Goal: Information Seeking & Learning: Learn about a topic

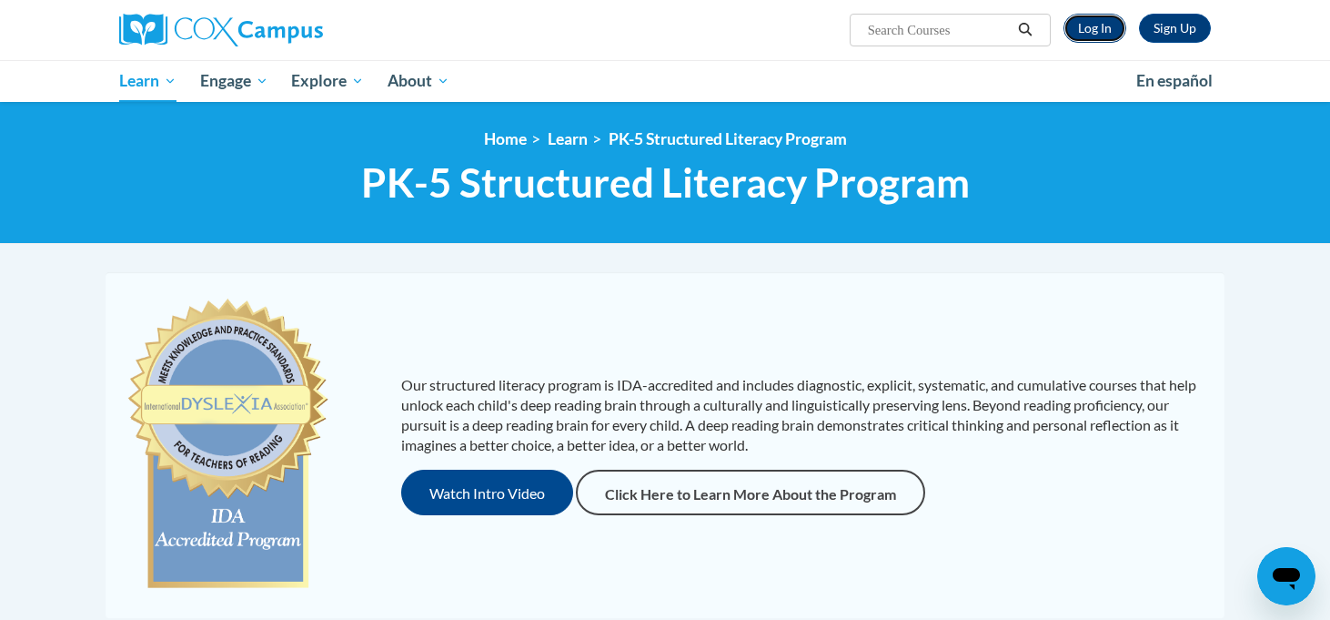
click at [1090, 17] on link "Log In" at bounding box center [1095, 28] width 63 height 29
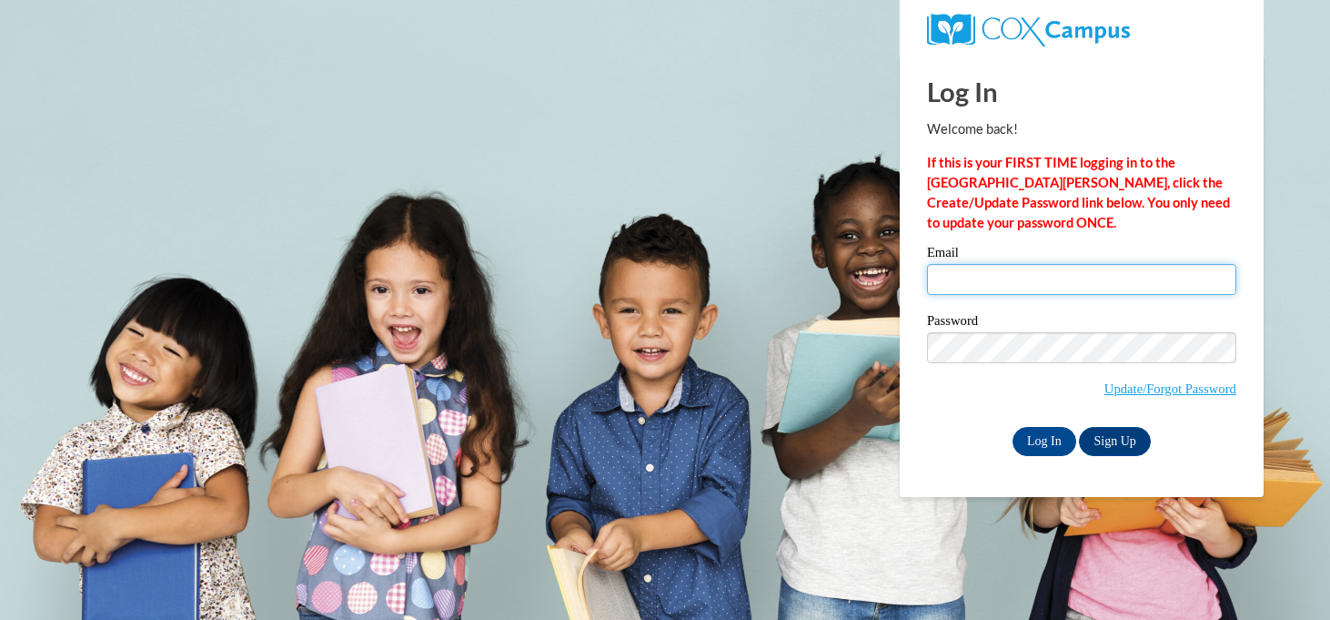
click at [1047, 270] on input "Email" at bounding box center [1081, 279] width 309 height 31
type input "amertes@sasd.net"
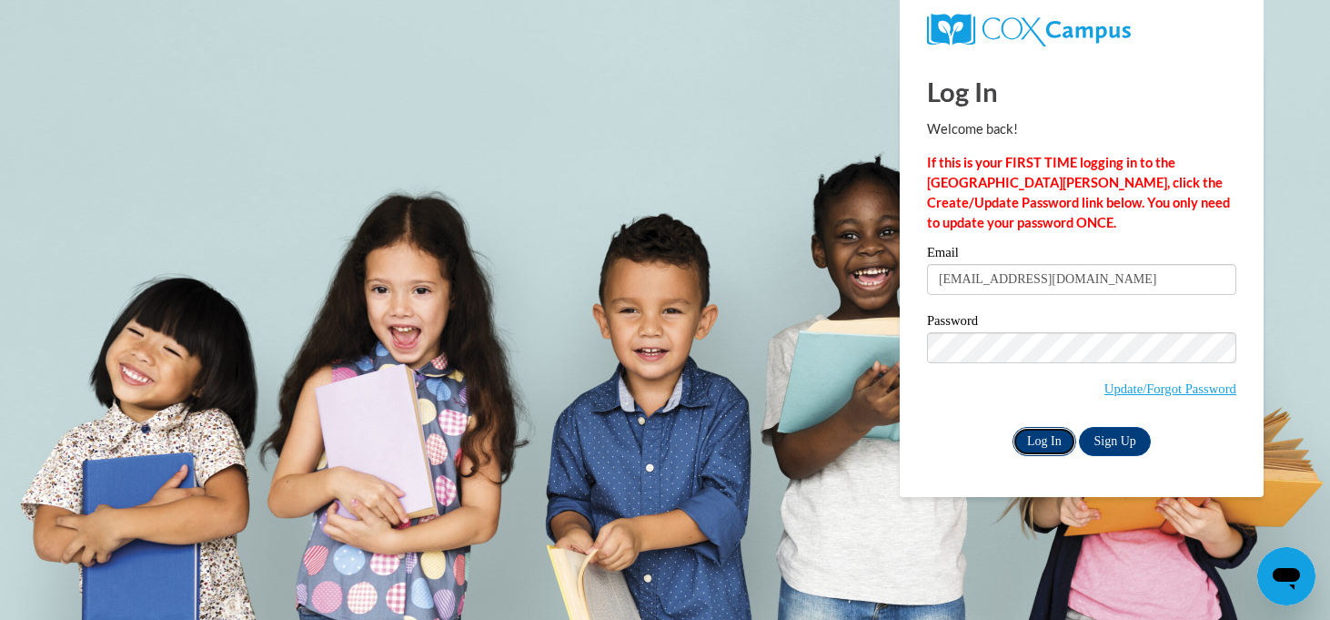
click at [1041, 440] on input "Log In" at bounding box center [1045, 441] width 64 height 29
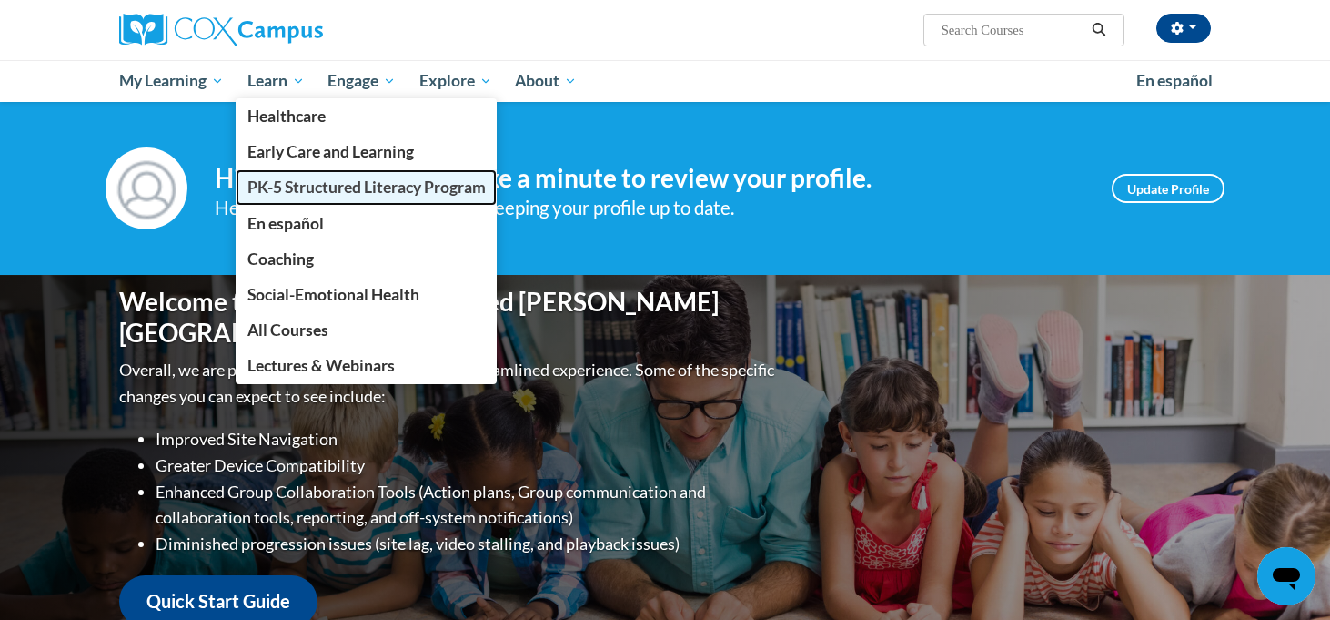
click at [329, 193] on span "PK-5 Structured Literacy Program" at bounding box center [367, 186] width 238 height 19
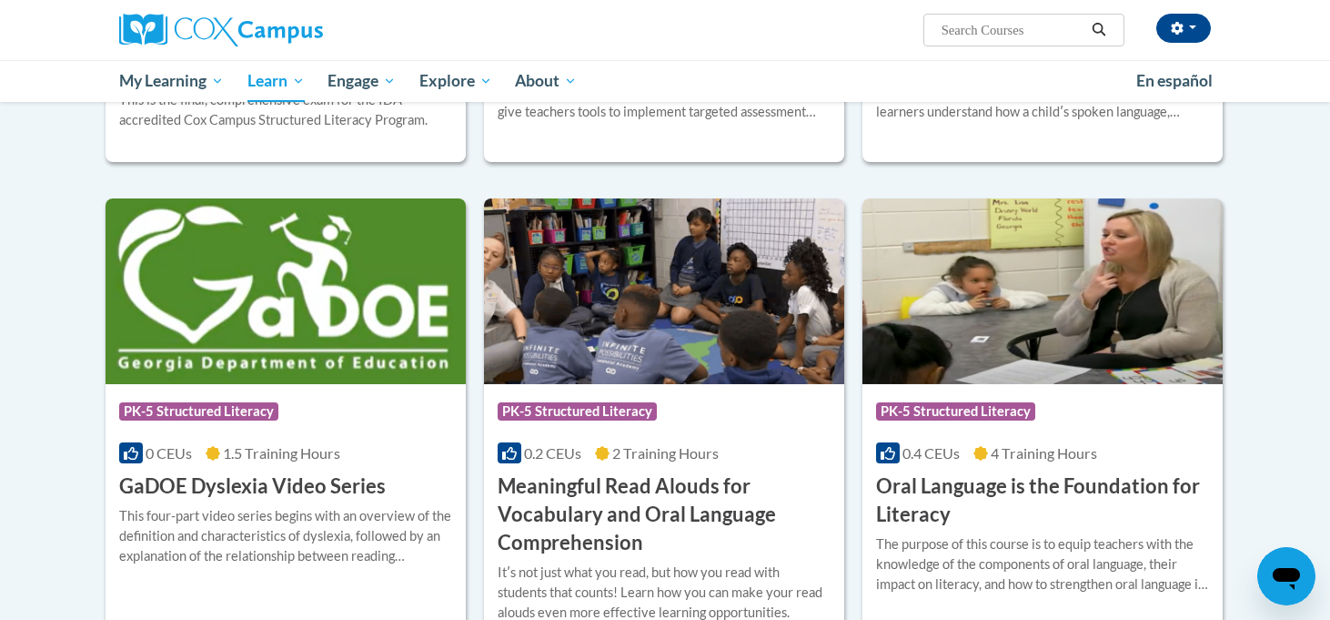
scroll to position [942, 0]
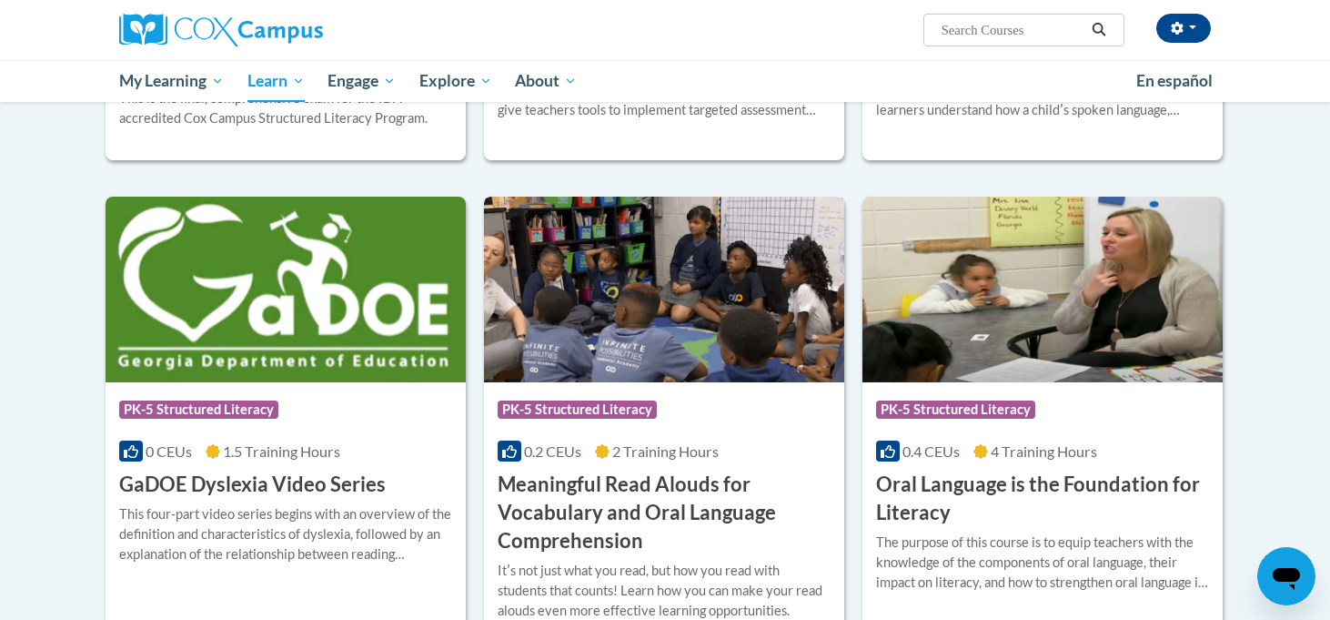
click at [653, 480] on h3 "Meaningful Read Alouds for Vocabulary and Oral Language Comprehension" at bounding box center [664, 512] width 333 height 84
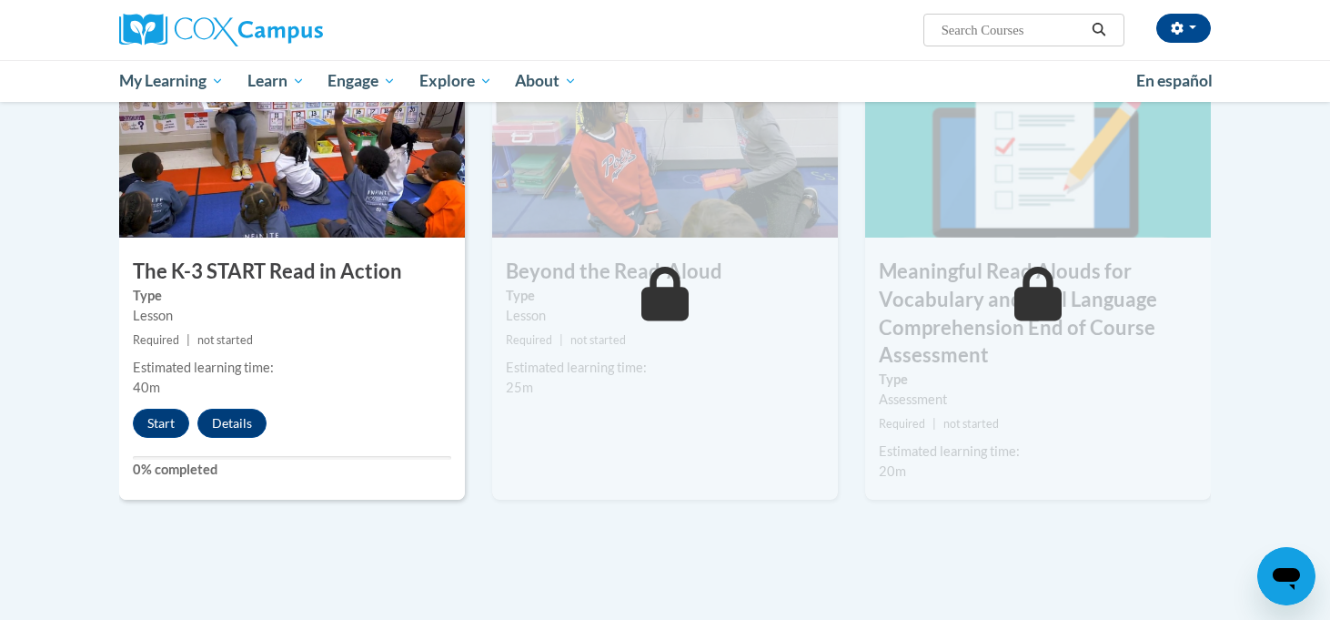
scroll to position [979, 0]
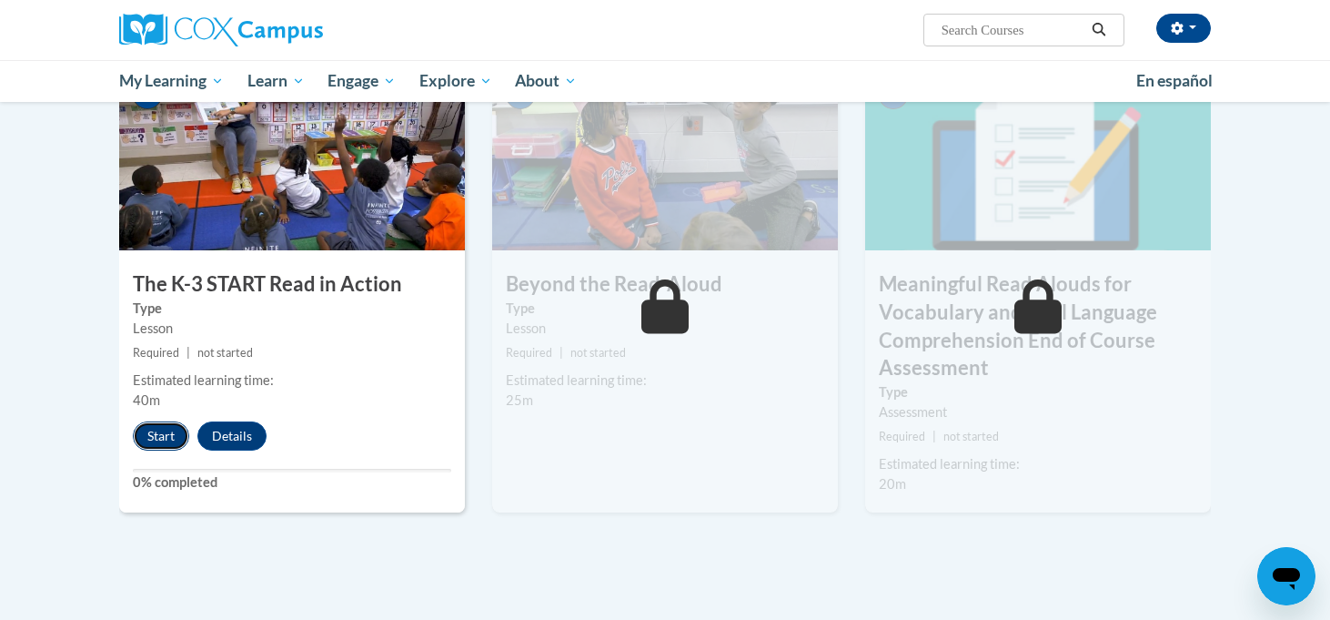
click at [156, 436] on button "Start" at bounding box center [161, 435] width 56 height 29
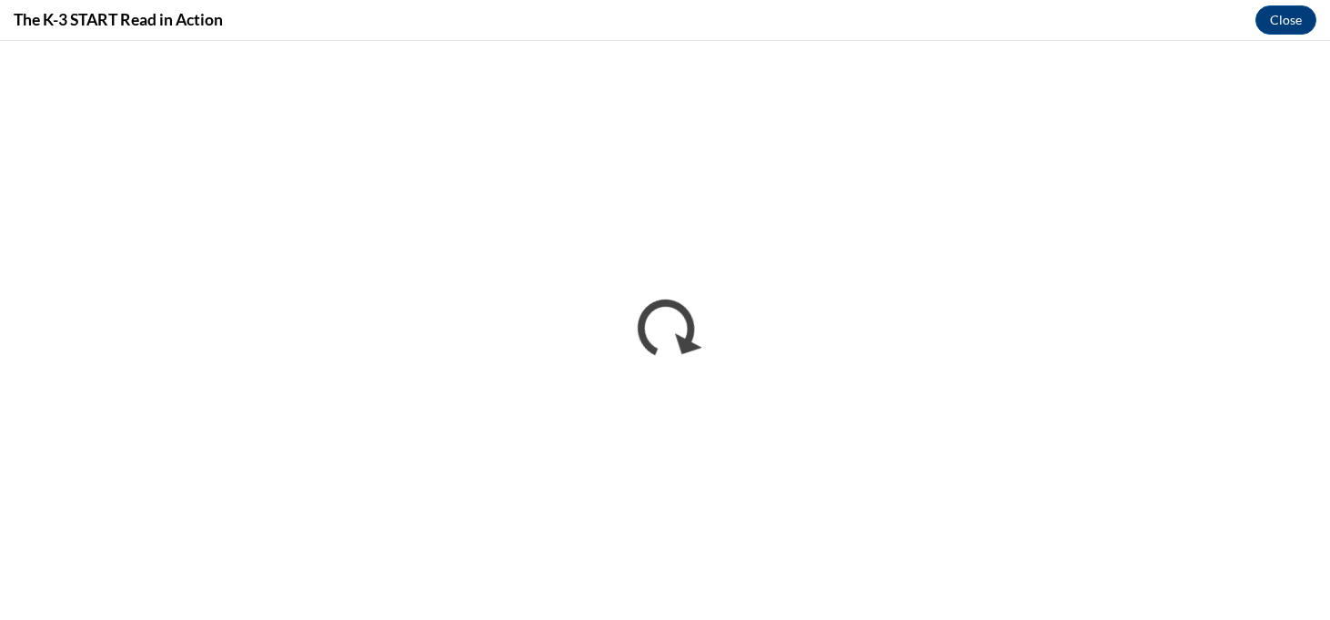
scroll to position [0, 0]
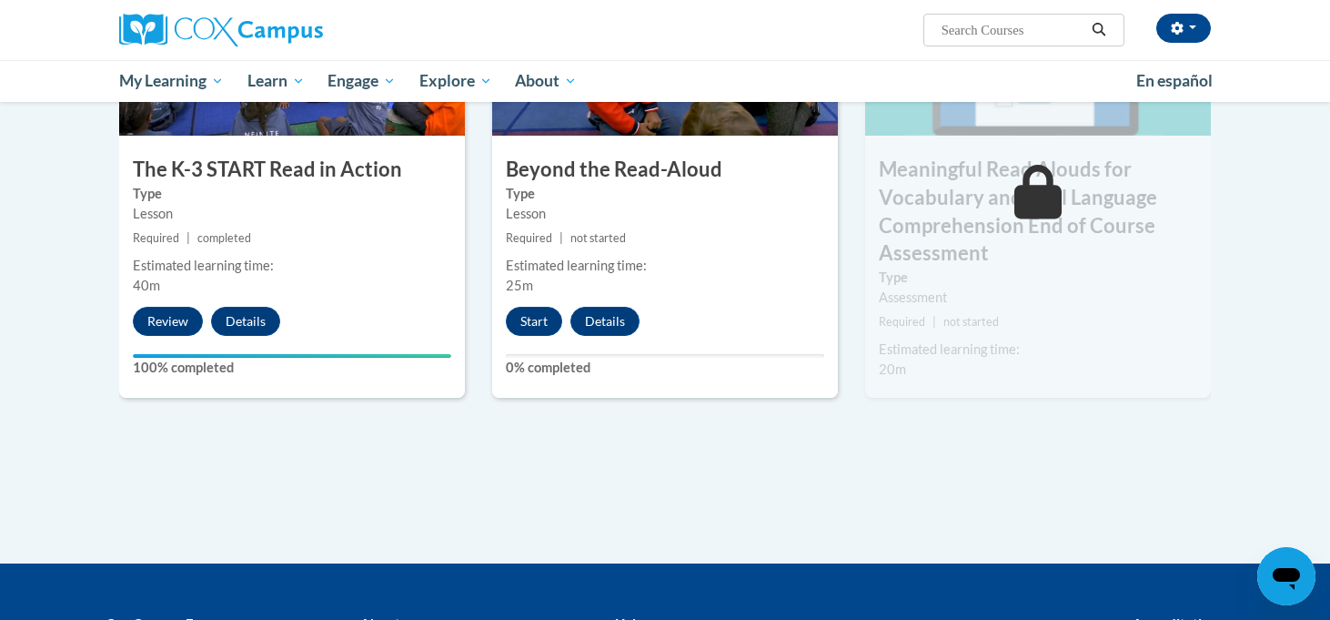
scroll to position [1080, 0]
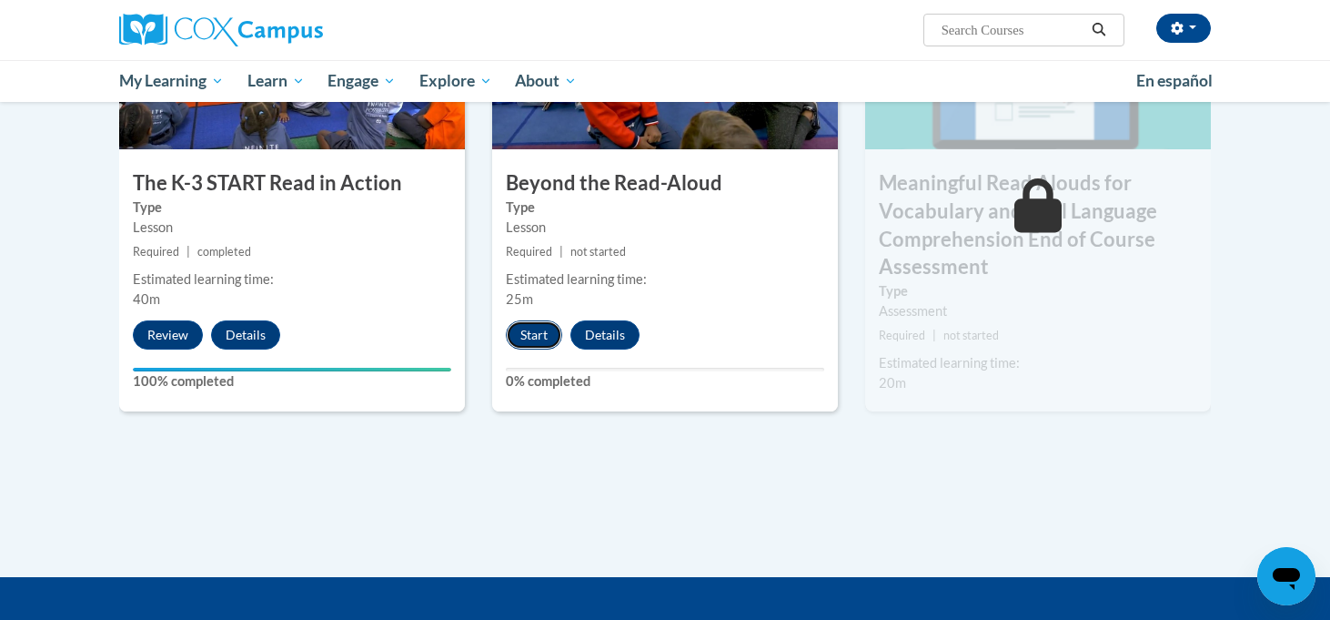
click at [544, 334] on button "Start" at bounding box center [534, 334] width 56 height 29
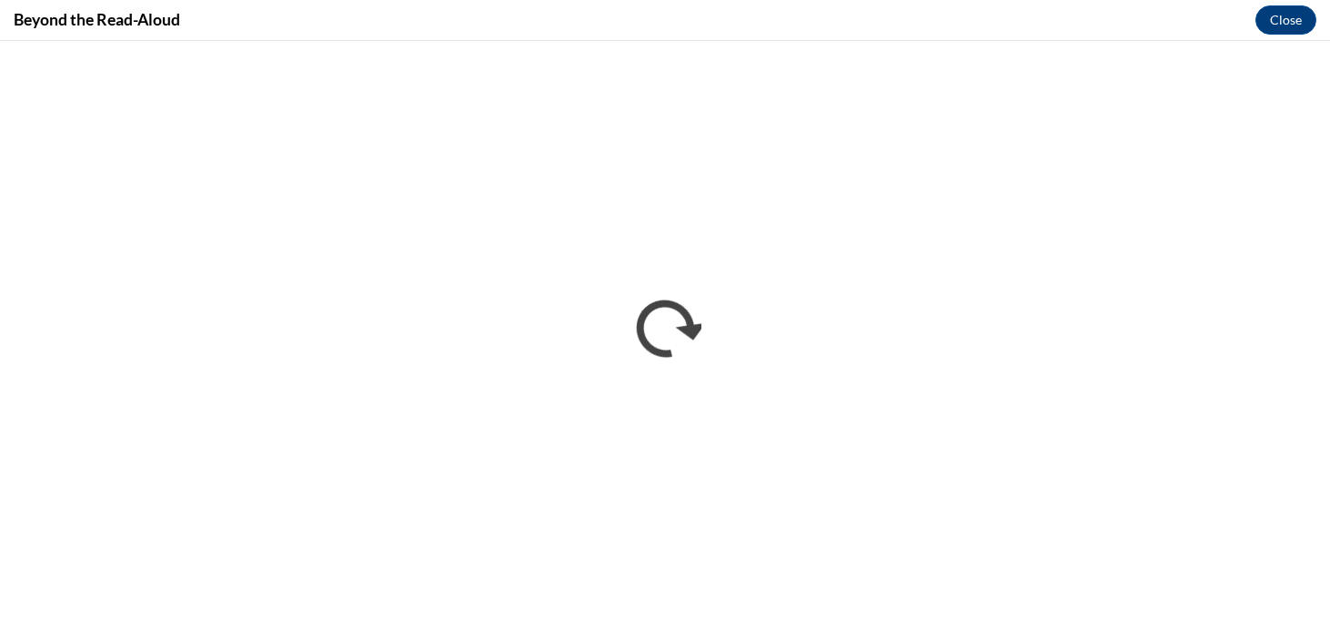
scroll to position [0, 0]
